Goal: Task Accomplishment & Management: Use online tool/utility

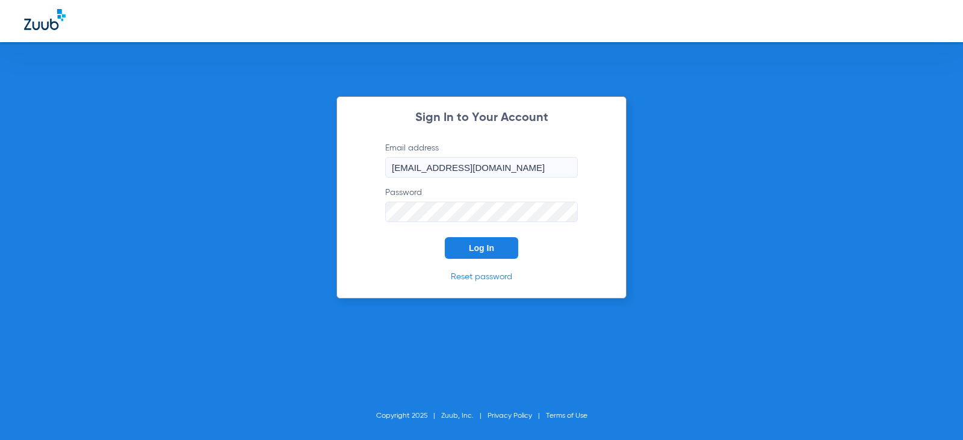
click at [467, 230] on form "Email address [EMAIL_ADDRESS][DOMAIN_NAME] Password Log In" at bounding box center [481, 200] width 229 height 117
click at [470, 249] on span "Log In" at bounding box center [481, 248] width 25 height 10
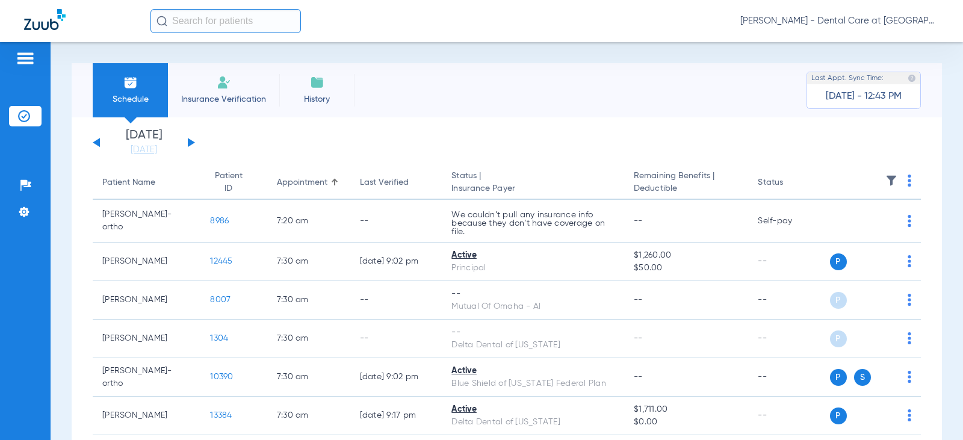
click at [327, 149] on app-single-date-navigator "[DATE] [DATE] [DATE] [DATE] [DATE] [DATE] [DATE] [DATE] [DATE] [DATE] [DATE] [D…" at bounding box center [507, 142] width 828 height 26
click at [190, 143] on button at bounding box center [191, 142] width 7 height 9
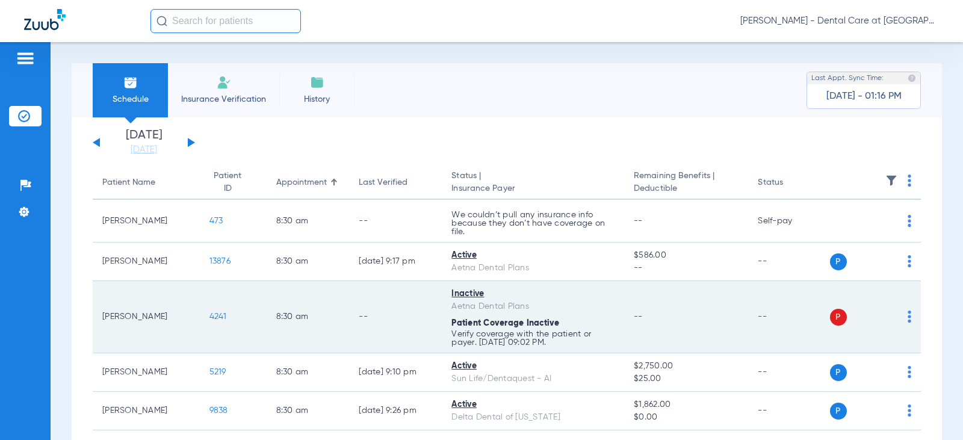
click at [723, 284] on td "--" at bounding box center [686, 317] width 124 height 72
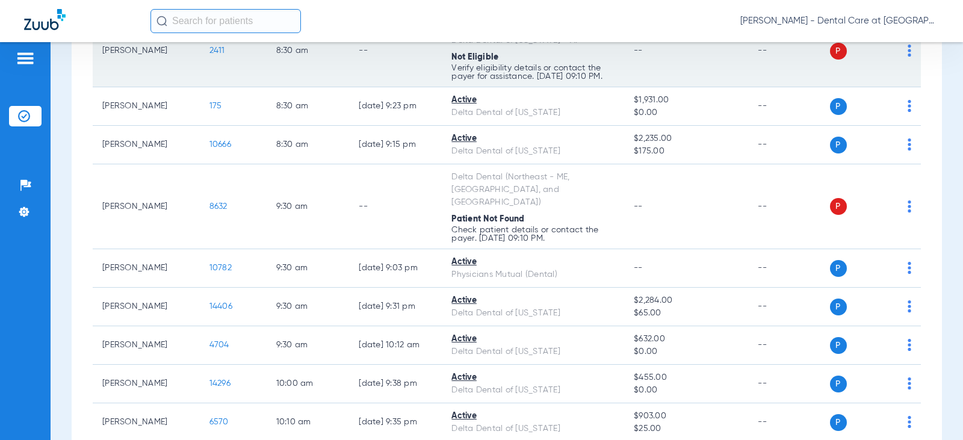
scroll to position [481, 0]
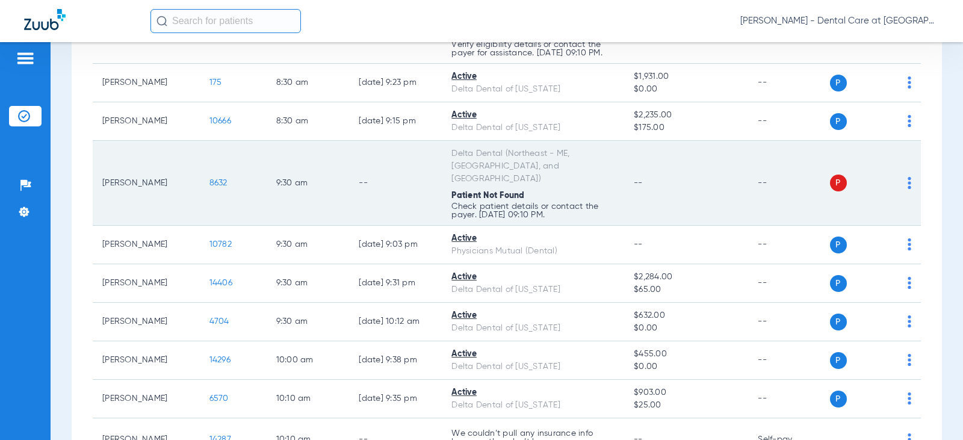
click at [748, 190] on td "--" at bounding box center [788, 183] width 81 height 85
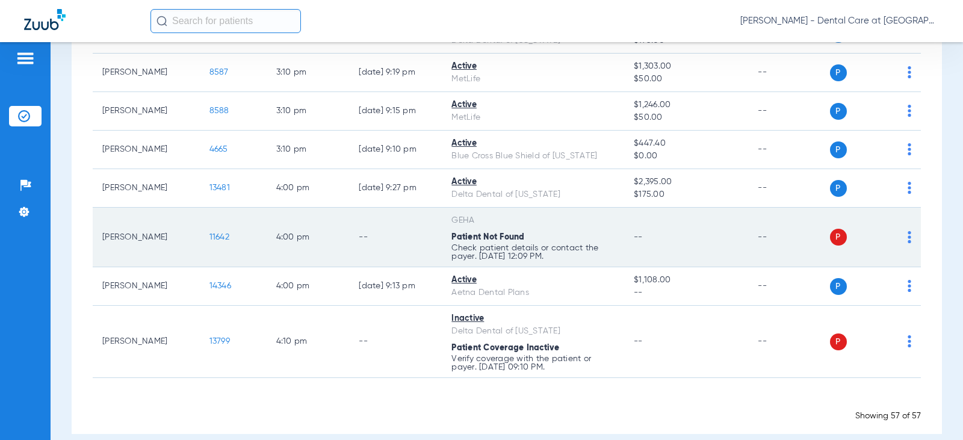
scroll to position [2297, 0]
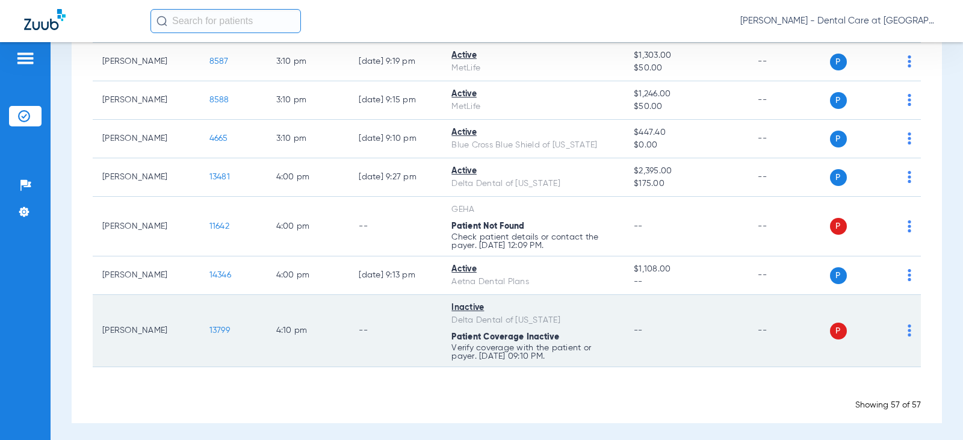
click at [395, 301] on td "--" at bounding box center [395, 331] width 93 height 72
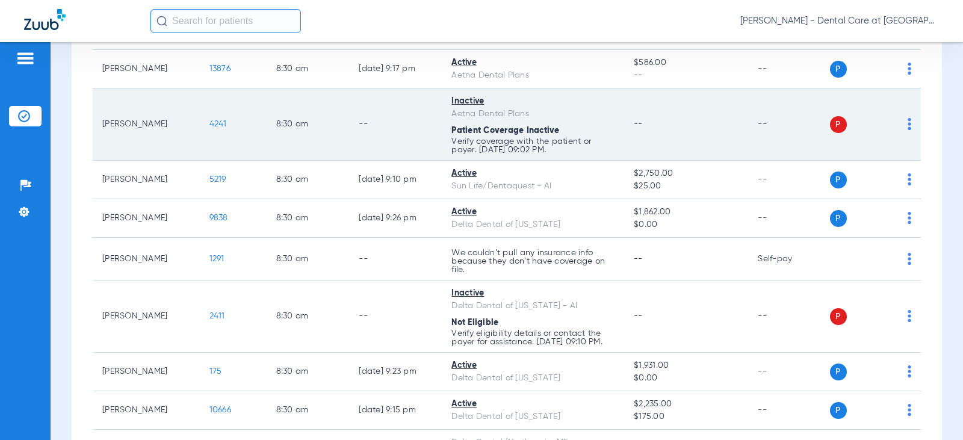
scroll to position [241, 0]
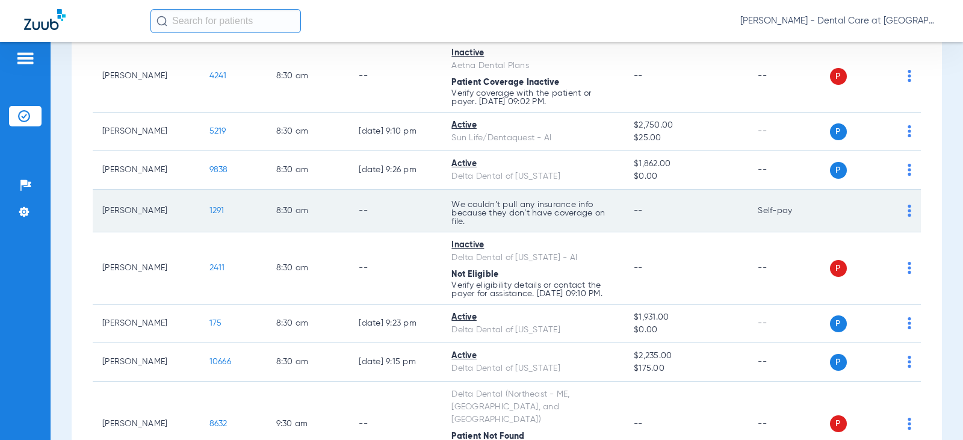
click at [546, 227] on td "We couldn’t pull any insurance info because they don’t have coverage on file." at bounding box center [533, 211] width 182 height 43
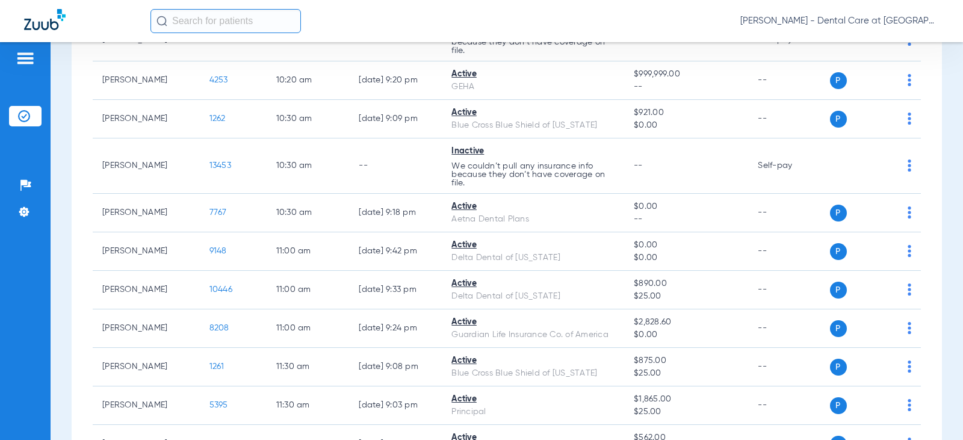
scroll to position [902, 0]
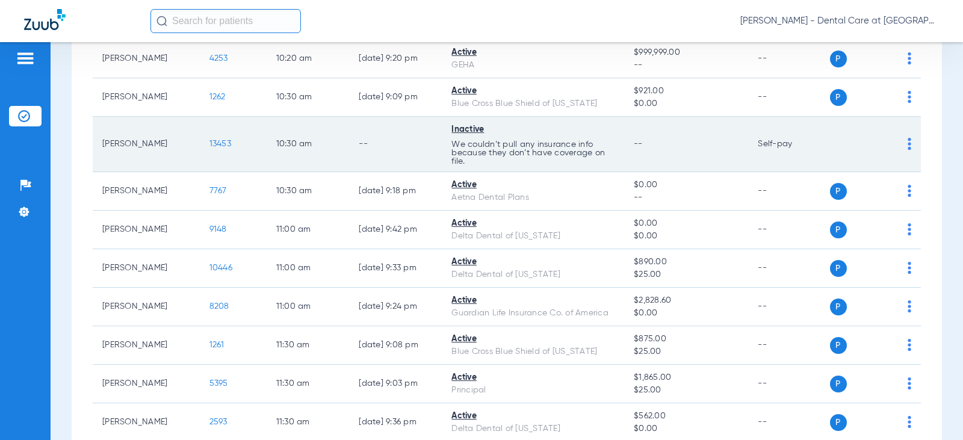
click at [413, 143] on td "--" at bounding box center [395, 144] width 93 height 55
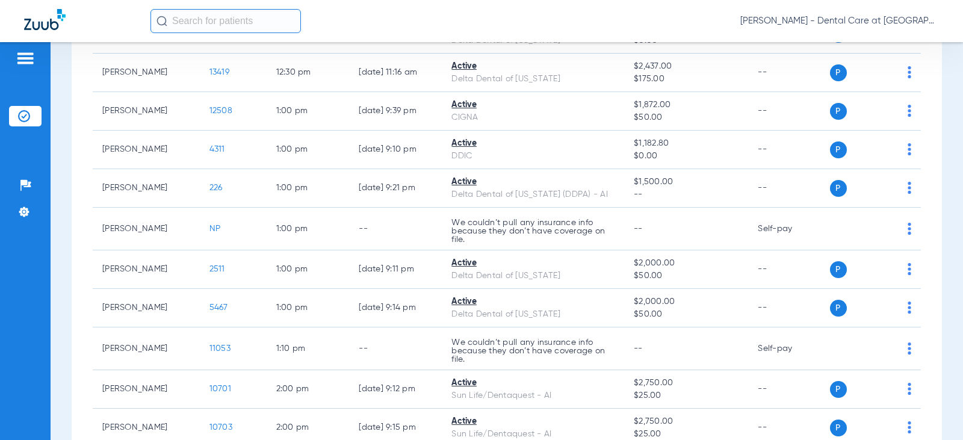
scroll to position [1504, 0]
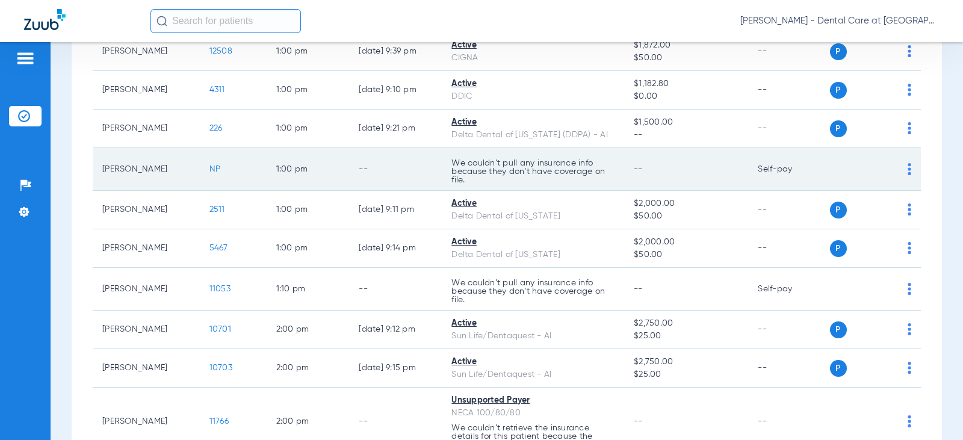
click at [451, 166] on p "We couldn’t pull any insurance info because they don’t have coverage on file." at bounding box center [532, 171] width 163 height 25
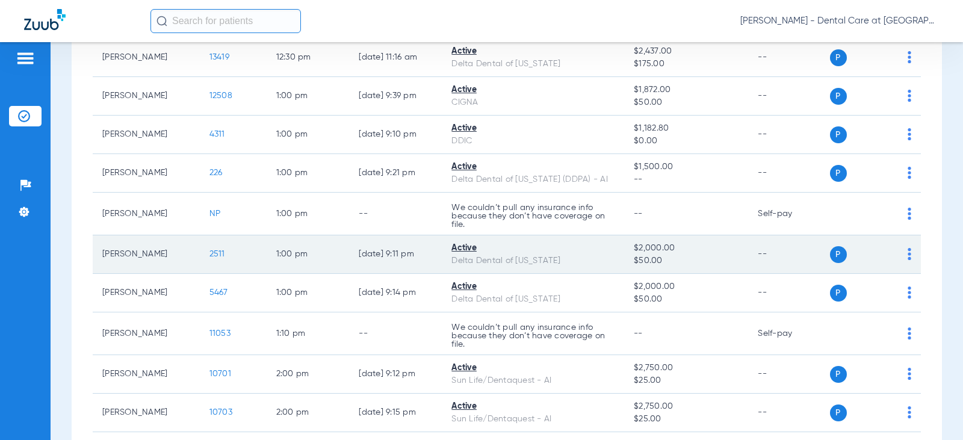
scroll to position [1444, 0]
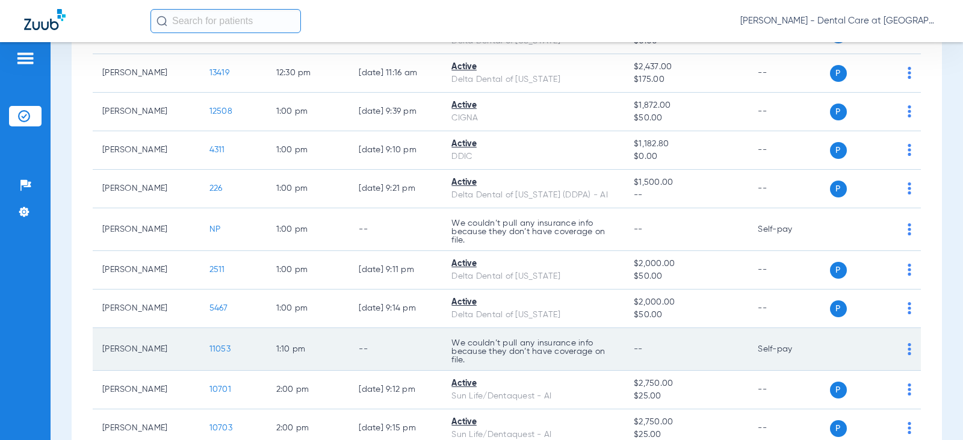
click at [624, 346] on td "--" at bounding box center [686, 349] width 124 height 43
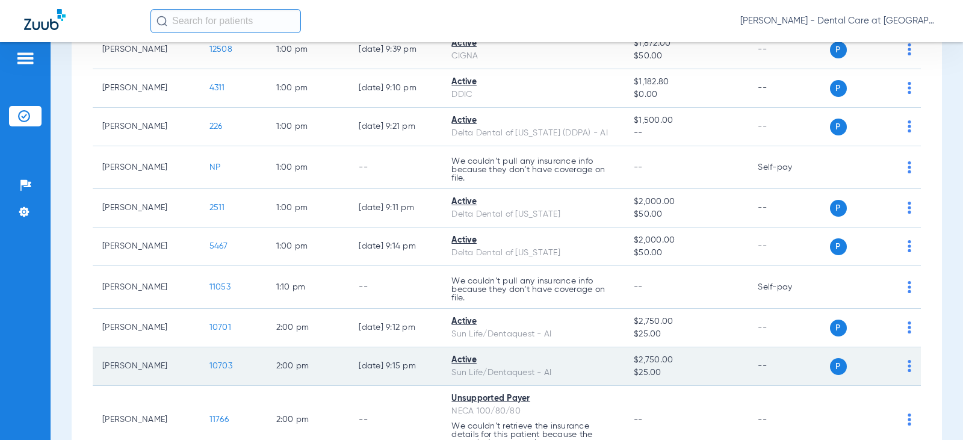
scroll to position [1504, 0]
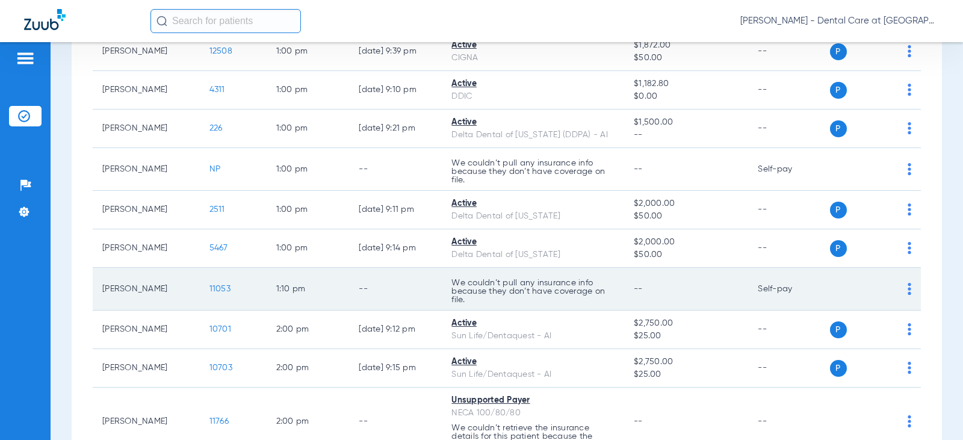
click at [409, 273] on td "--" at bounding box center [395, 289] width 93 height 43
click at [471, 270] on td "We couldn’t pull any insurance info because they don’t have coverage on file." at bounding box center [533, 289] width 182 height 43
click at [488, 299] on p "We couldn’t pull any insurance info because they don’t have coverage on file." at bounding box center [532, 291] width 163 height 25
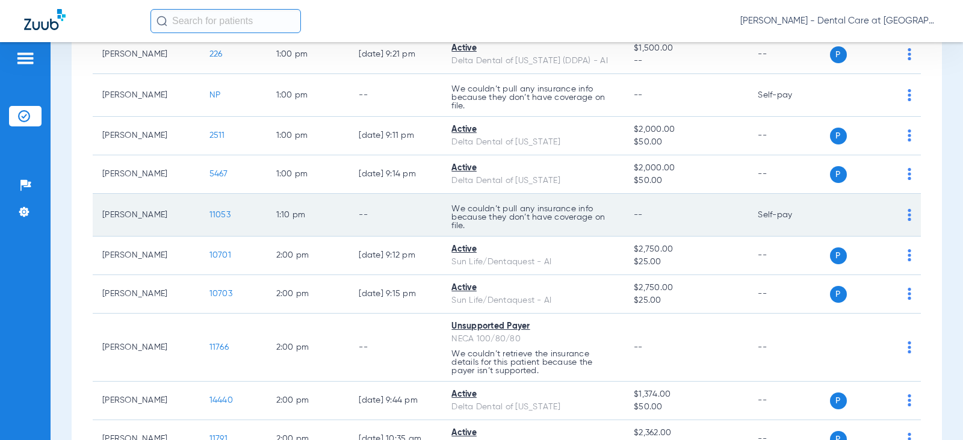
scroll to position [1624, 0]
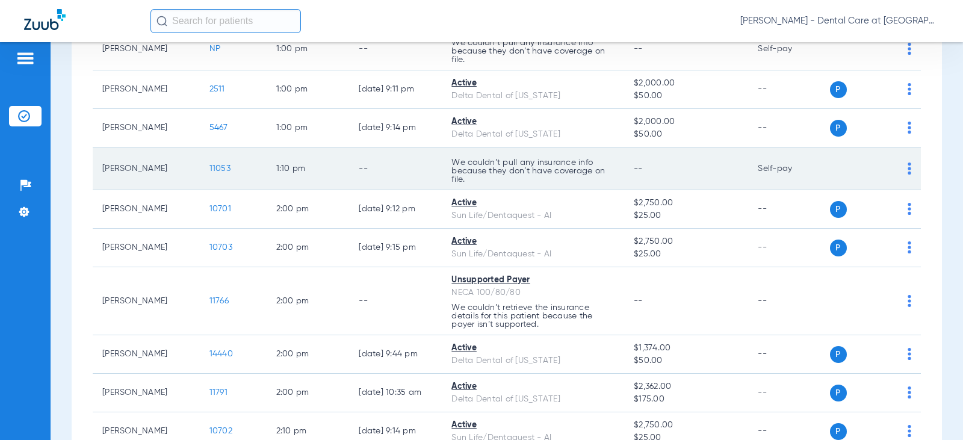
click at [488, 303] on p "We couldn’t retrieve the insurance details for this patient because the payer i…" at bounding box center [532, 315] width 163 height 25
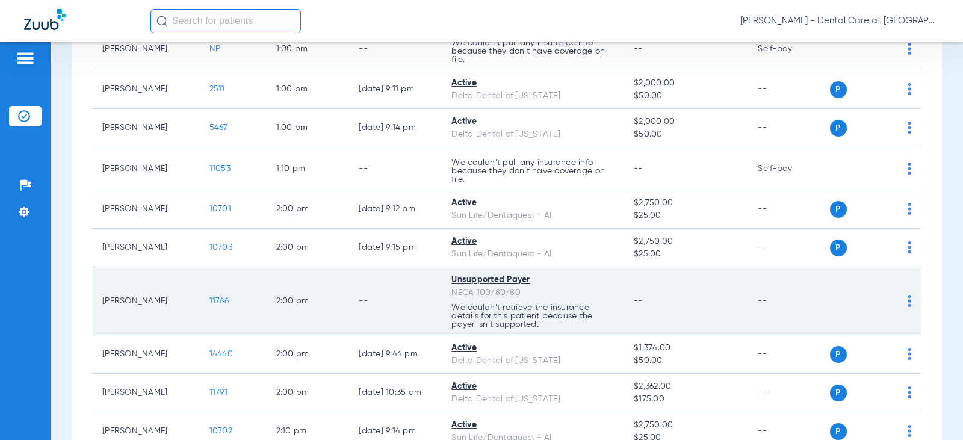
click at [150, 303] on td "[PERSON_NAME]" at bounding box center [146, 301] width 107 height 68
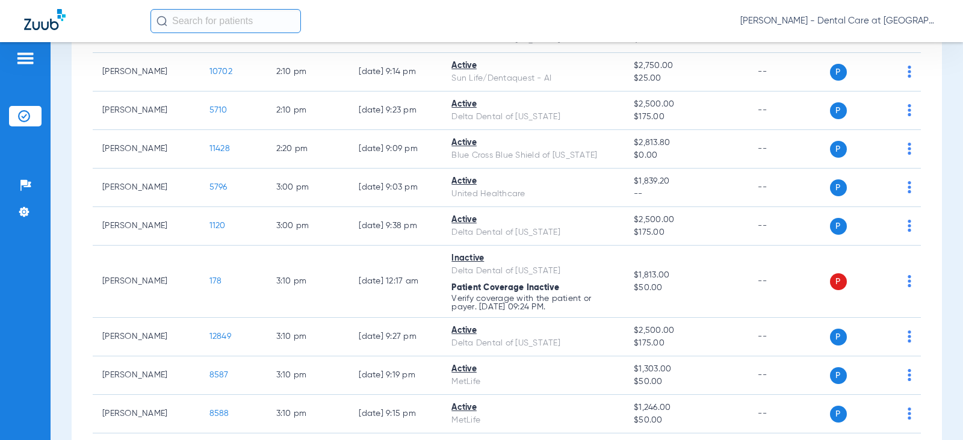
scroll to position [1985, 0]
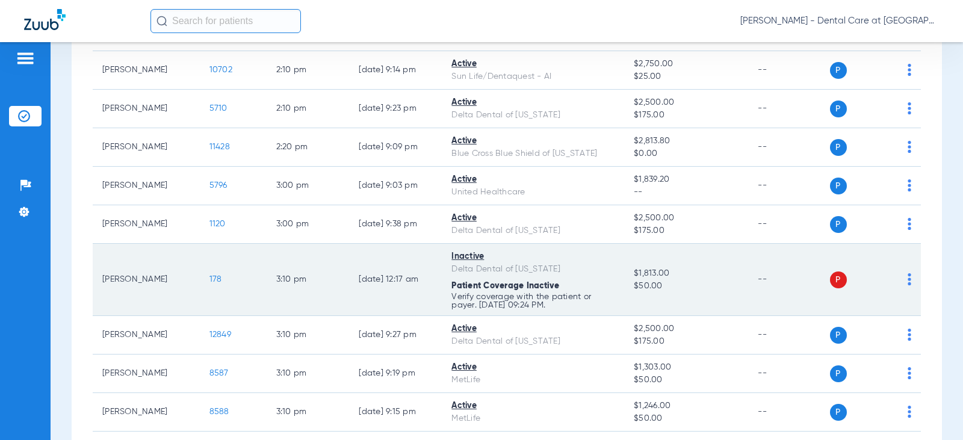
click at [497, 292] on p "Verify coverage with the patient or payer. [DATE] 09:24 PM." at bounding box center [532, 300] width 163 height 17
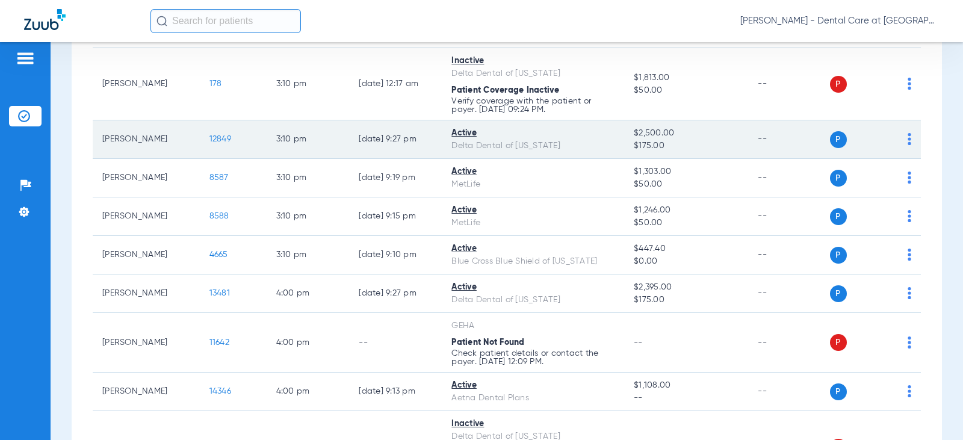
scroll to position [2226, 0]
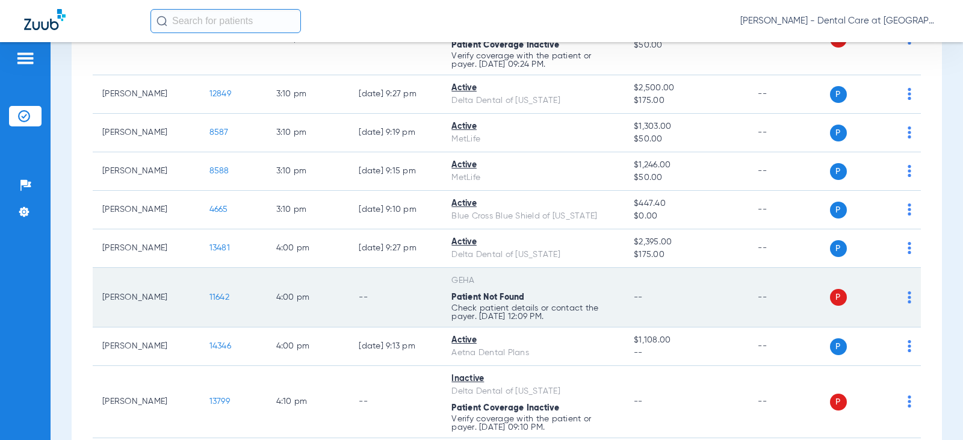
click at [322, 295] on td "4:00 PM" at bounding box center [308, 298] width 83 height 60
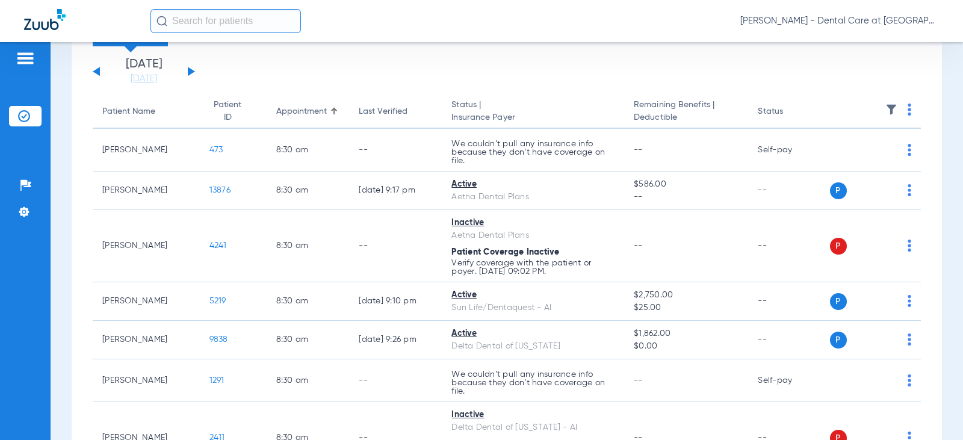
scroll to position [0, 0]
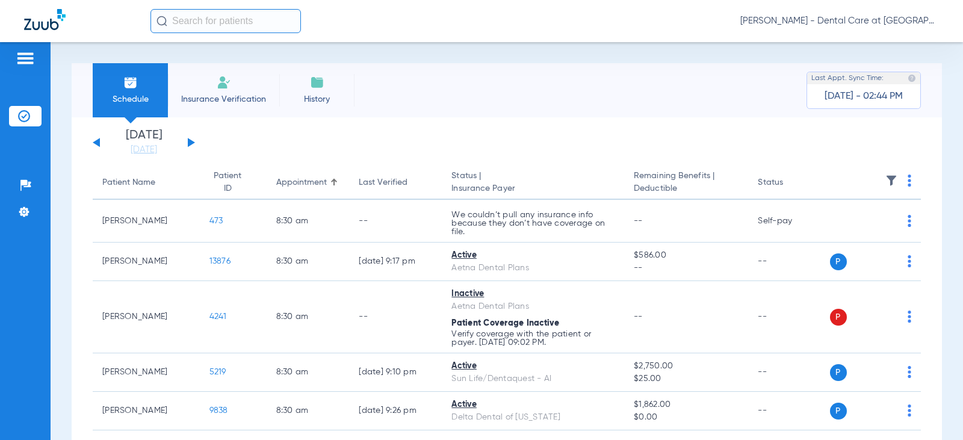
click at [191, 141] on button at bounding box center [191, 142] width 7 height 9
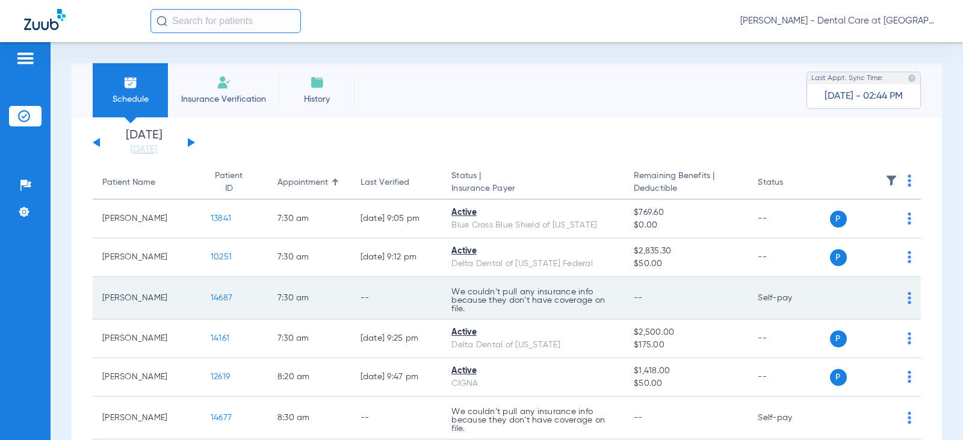
click at [593, 285] on td "We couldn’t pull any insurance info because they don’t have coverage on file." at bounding box center [533, 298] width 182 height 43
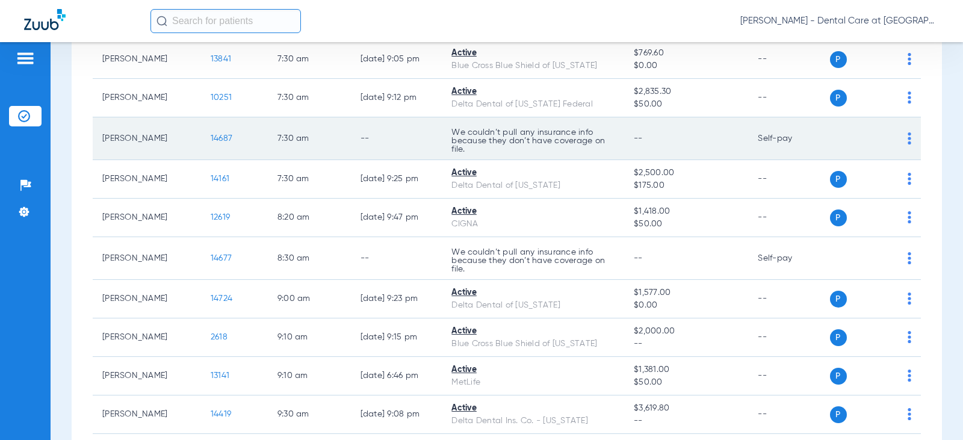
scroll to position [180, 0]
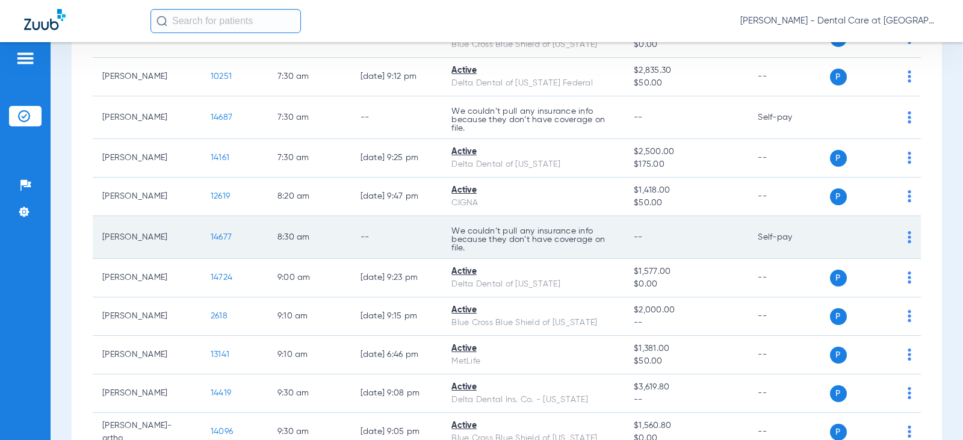
click at [296, 218] on td "8:30 AM" at bounding box center [309, 237] width 83 height 43
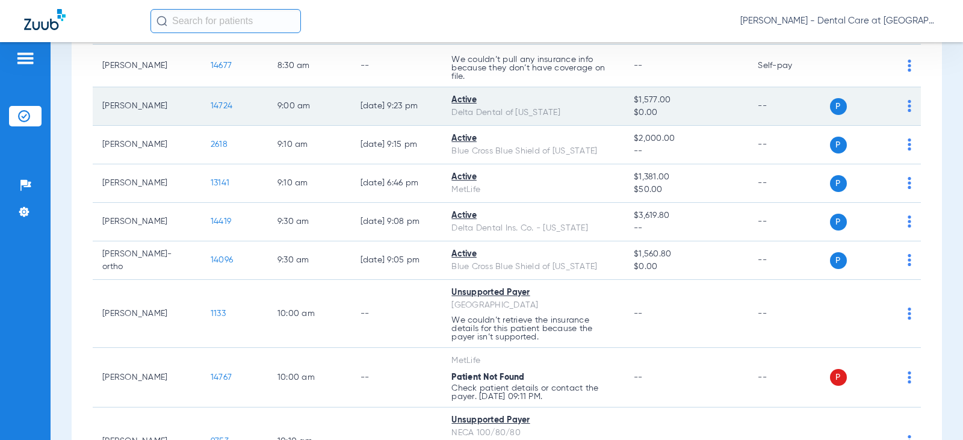
scroll to position [361, 0]
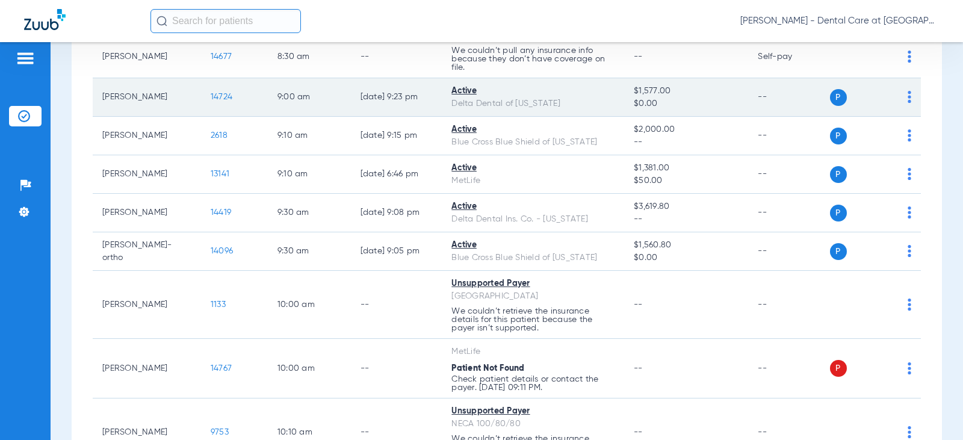
click at [359, 277] on td "--" at bounding box center [396, 305] width 91 height 68
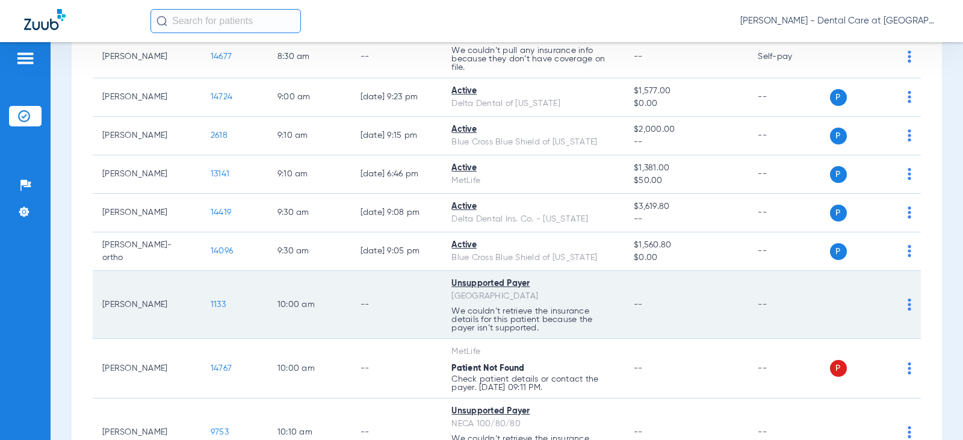
click at [335, 295] on td "10:00 AM" at bounding box center [309, 305] width 83 height 68
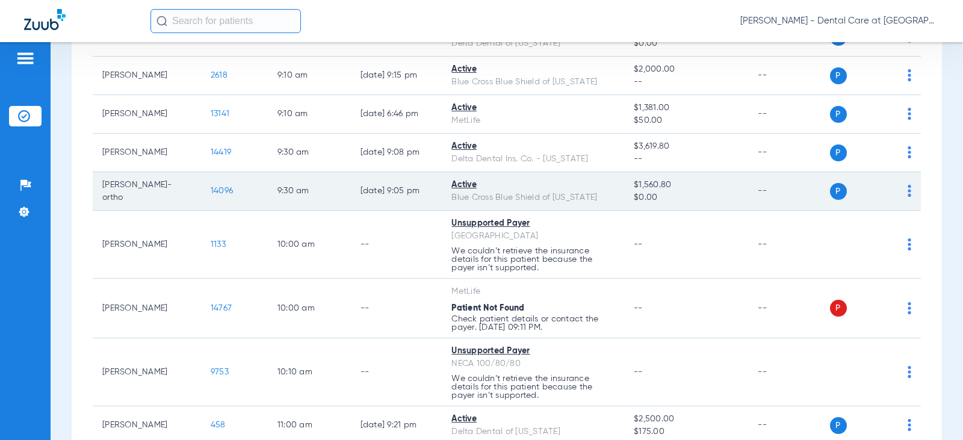
scroll to position [481, 0]
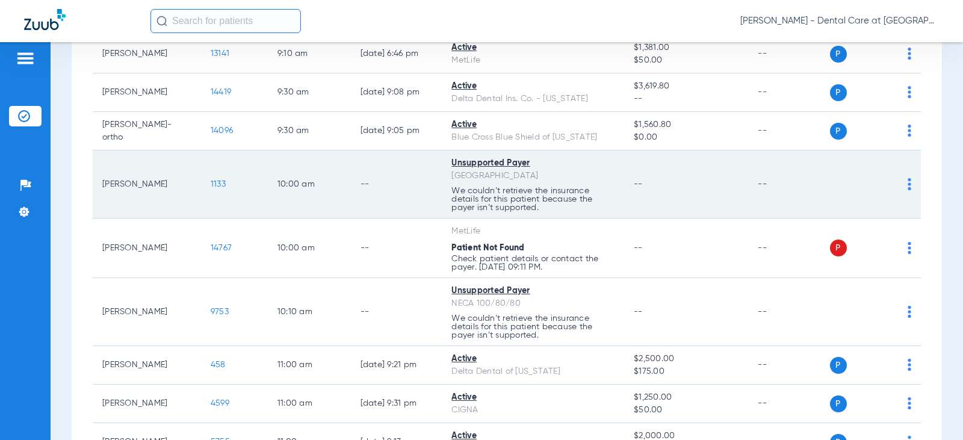
click at [371, 203] on td "--" at bounding box center [396, 184] width 91 height 68
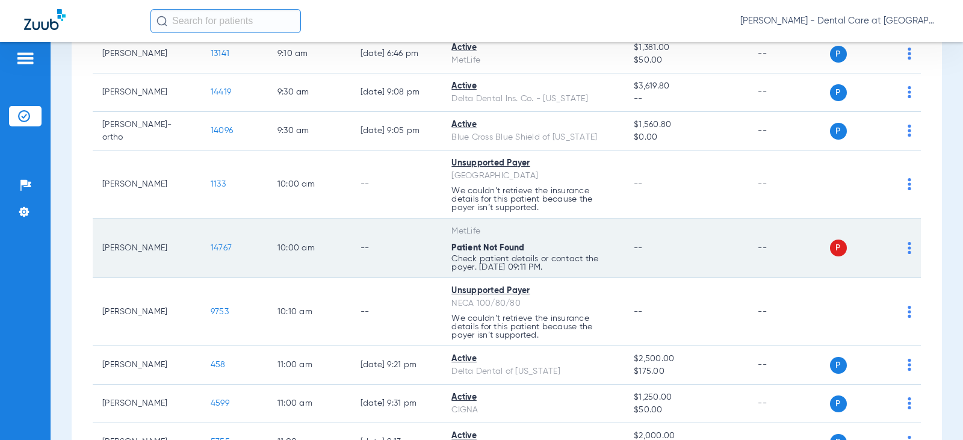
click at [652, 256] on td "--" at bounding box center [686, 248] width 124 height 60
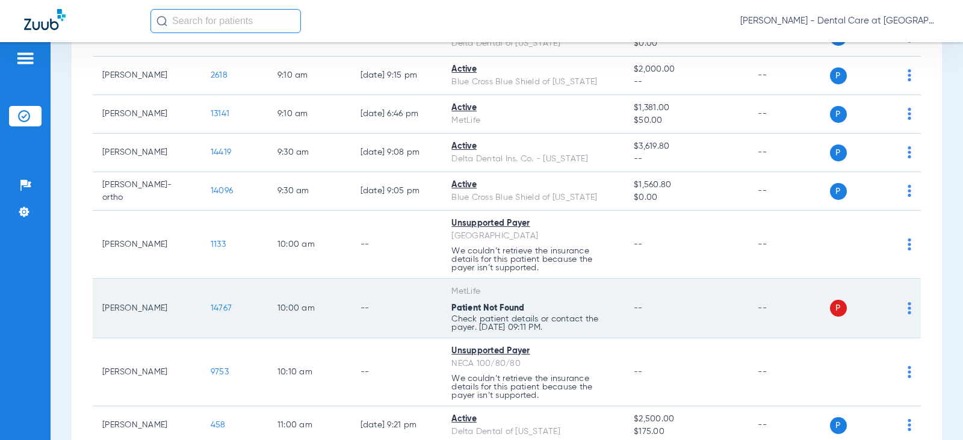
click at [652, 256] on td "--" at bounding box center [686, 245] width 124 height 68
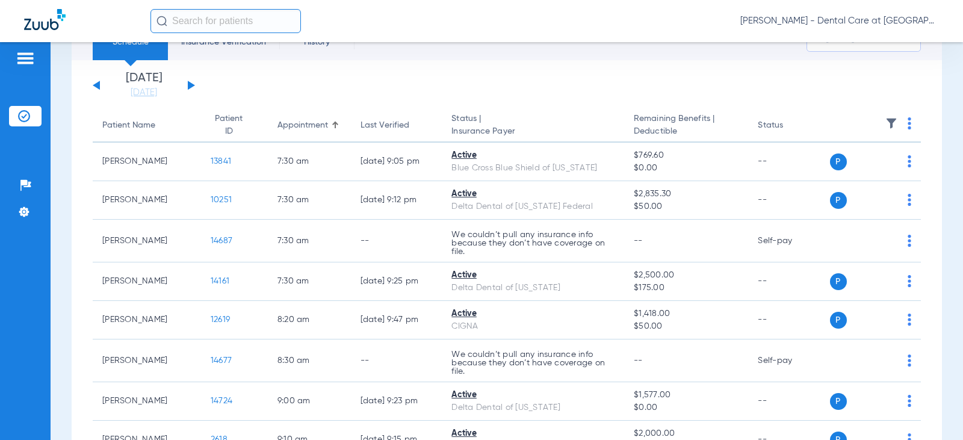
scroll to position [0, 0]
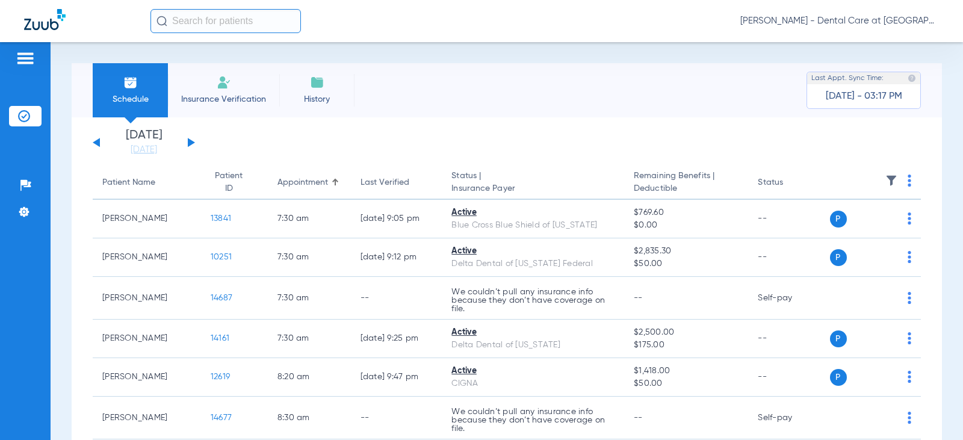
click at [236, 81] on li "Insurance Verification" at bounding box center [223, 90] width 111 height 54
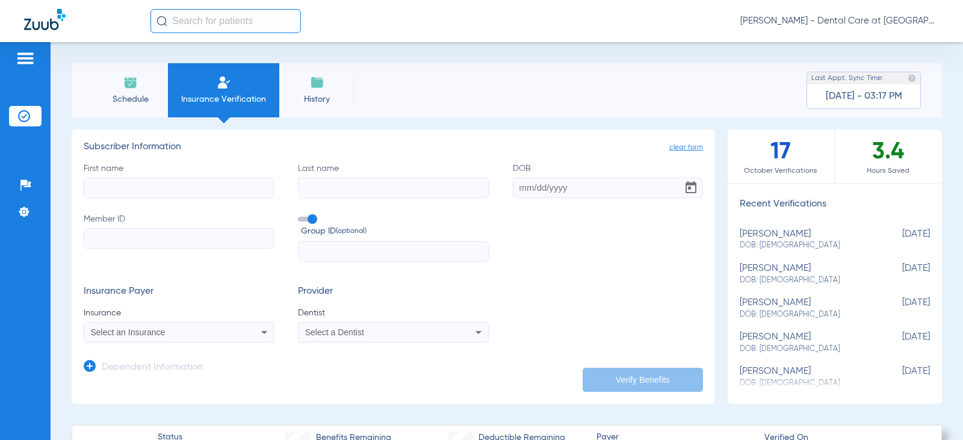
click at [179, 185] on input "First name" at bounding box center [179, 187] width 190 height 20
type input "[PERSON_NAME]"
type input "[DATE]"
click at [161, 243] on input "Member ID" at bounding box center [179, 238] width 190 height 20
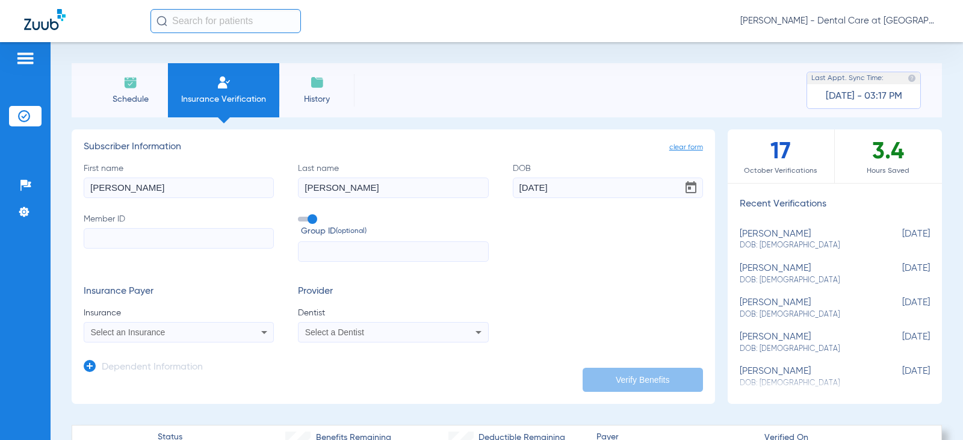
paste input "986789221"
type input "986789221"
click at [122, 333] on span "Select an Insurance" at bounding box center [128, 332] width 75 height 10
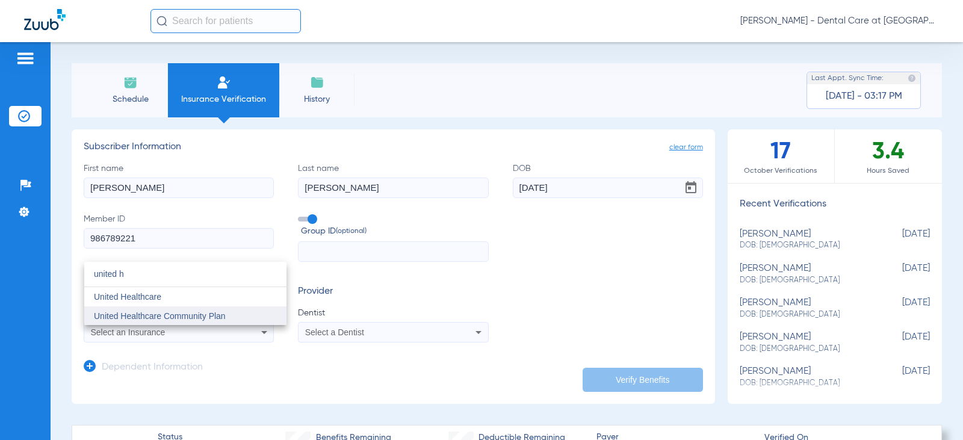
type input "united h"
click at [148, 313] on span "United Healthcare Community Plan" at bounding box center [160, 316] width 132 height 10
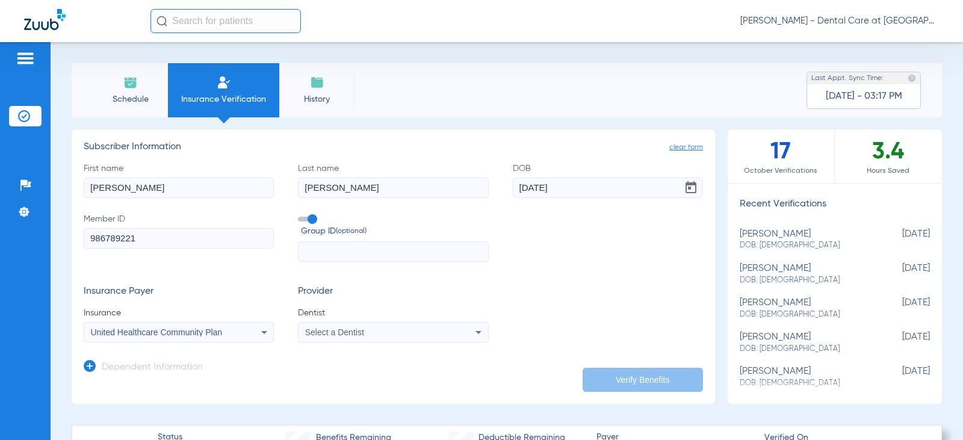
click at [366, 327] on div "Select a Dentist" at bounding box center [392, 332] width 189 height 14
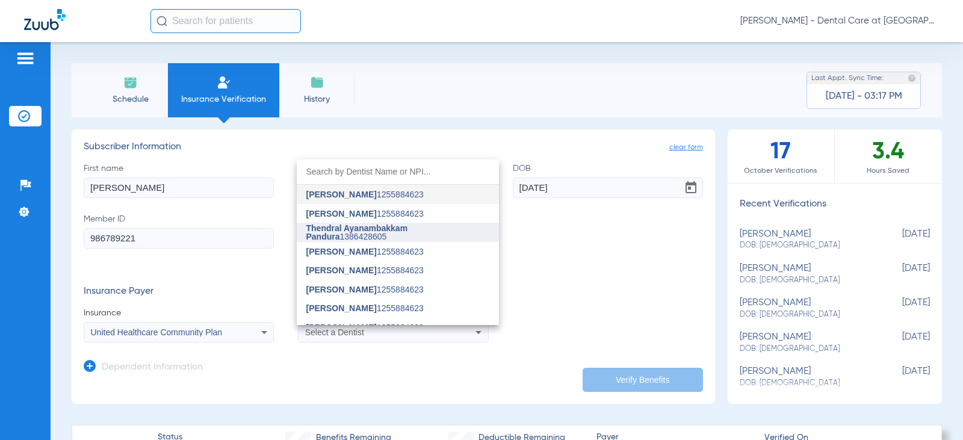
click at [384, 231] on span "Thendral Ayanambakkam Pandura" at bounding box center [357, 232] width 102 height 18
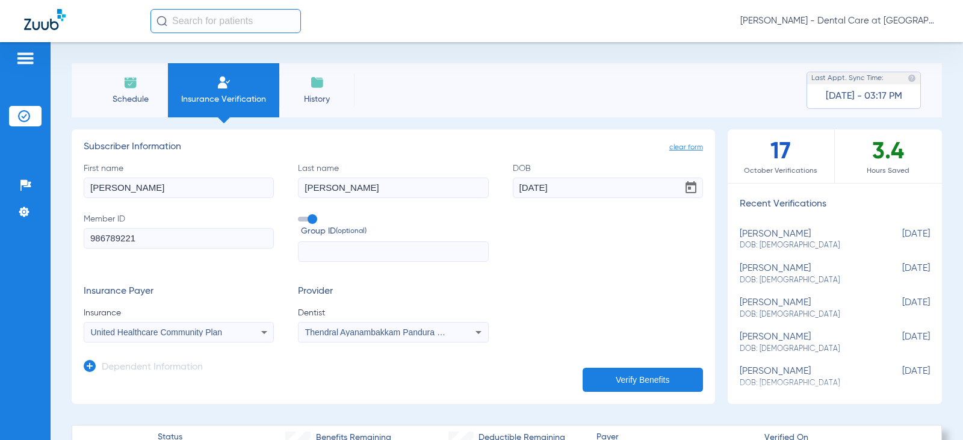
click at [648, 381] on button "Verify Benefits" at bounding box center [642, 380] width 120 height 24
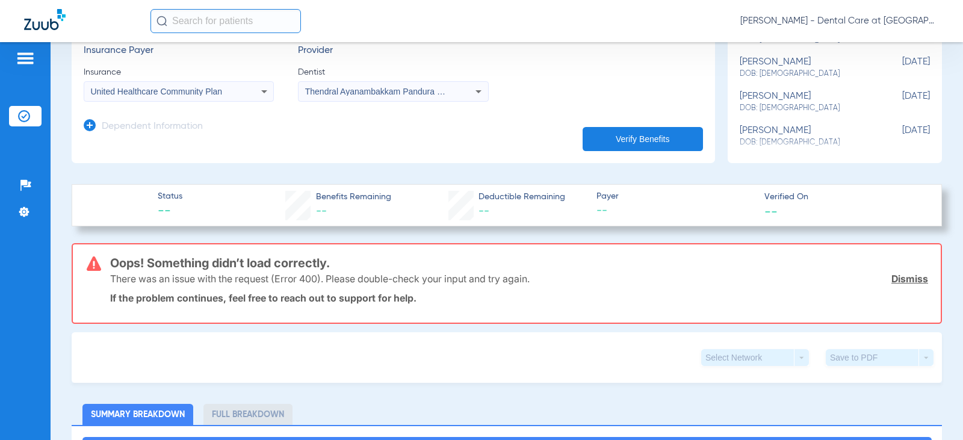
scroll to position [60, 0]
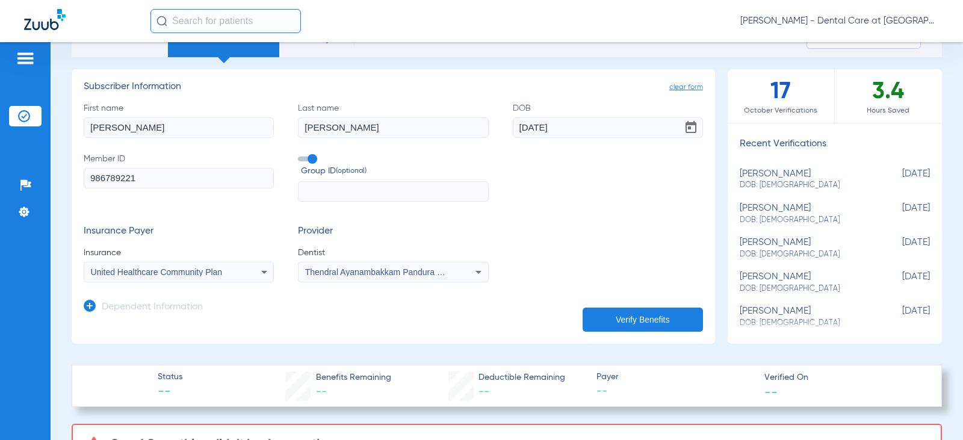
click at [386, 267] on div "Thendral Ayanambakkam Pandura 1386428605" at bounding box center [392, 272] width 189 height 14
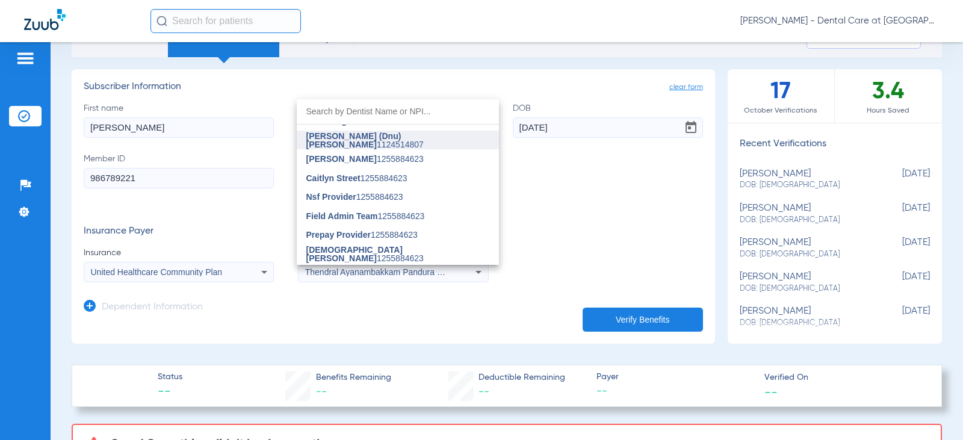
scroll to position [301, 0]
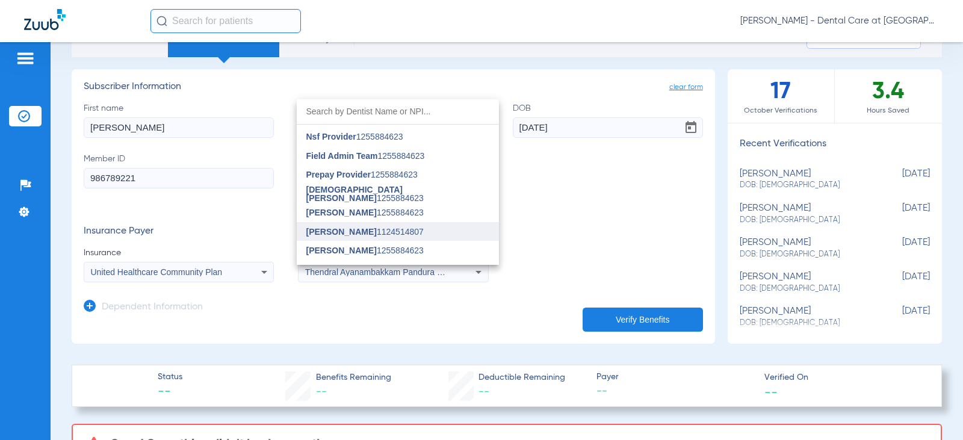
click at [387, 230] on span "[PERSON_NAME] 1124514807" at bounding box center [364, 231] width 117 height 8
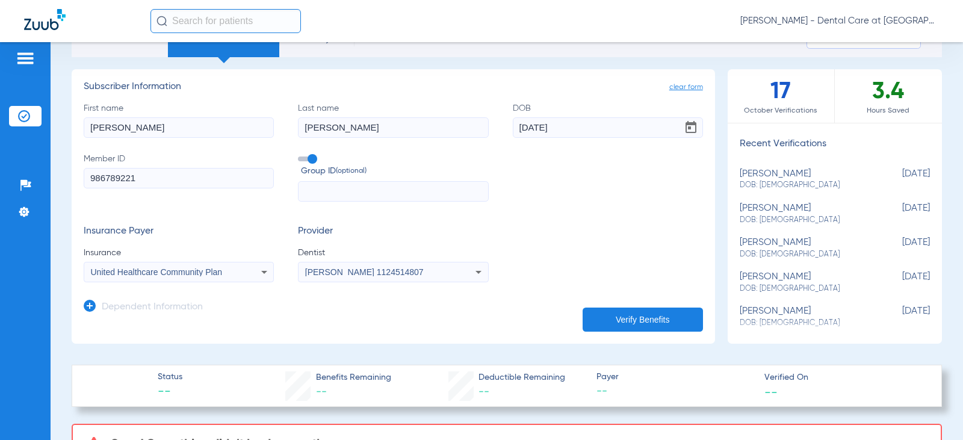
click at [613, 313] on button "Verify Benefits" at bounding box center [642, 319] width 120 height 24
click at [403, 191] on input "text" at bounding box center [393, 191] width 190 height 20
click at [360, 189] on input "text" at bounding box center [393, 191] width 190 height 20
paste input "913796"
type input "913796"
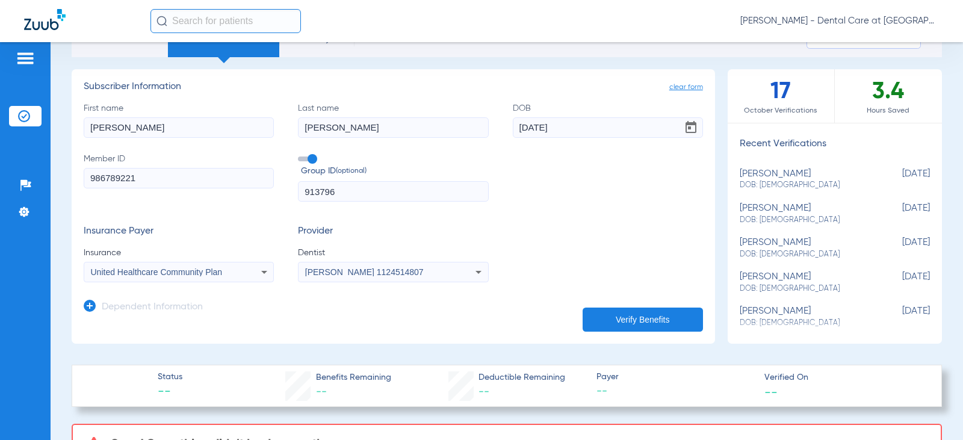
click at [641, 309] on button "Verify Benefits" at bounding box center [642, 319] width 120 height 24
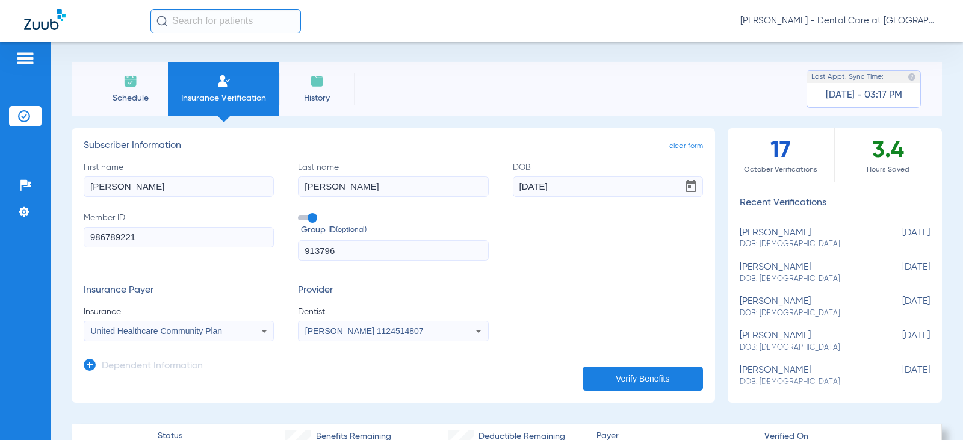
scroll to position [0, 0]
